Goal: Find specific page/section: Find specific page/section

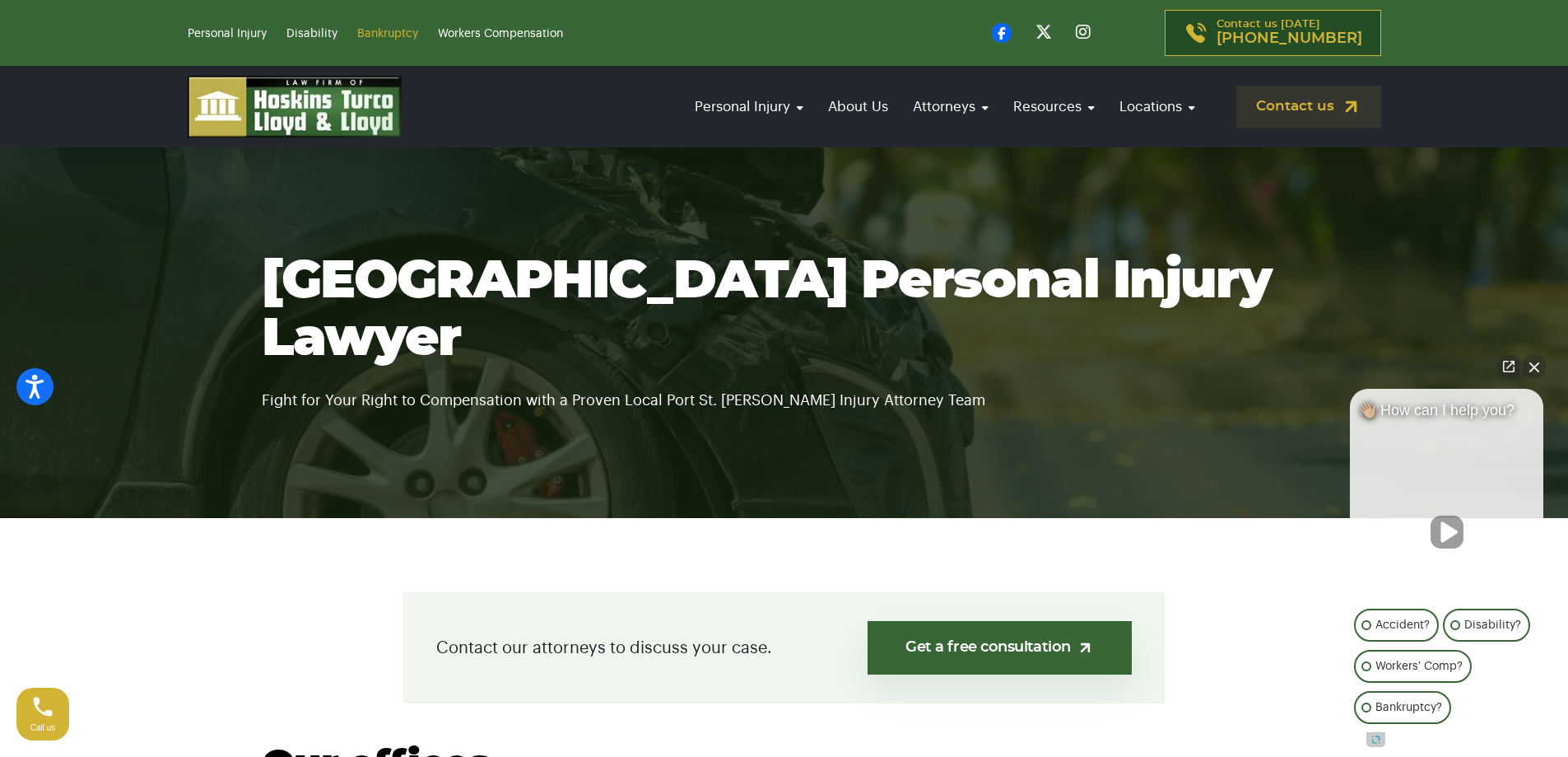
click at [381, 36] on link "Bankruptcy" at bounding box center [387, 34] width 61 height 12
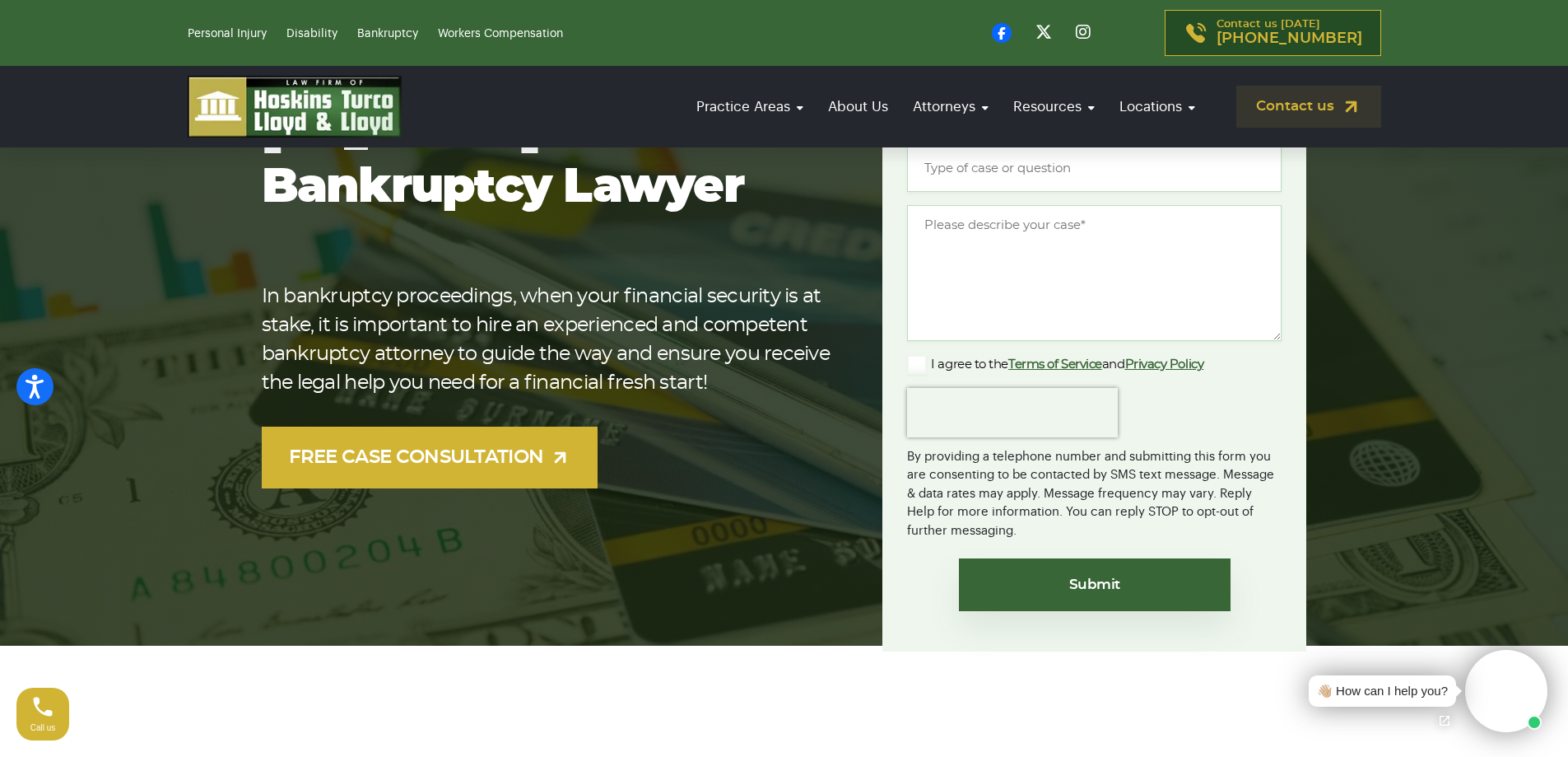
scroll to position [247, 0]
